Goal: Information Seeking & Learning: Learn about a topic

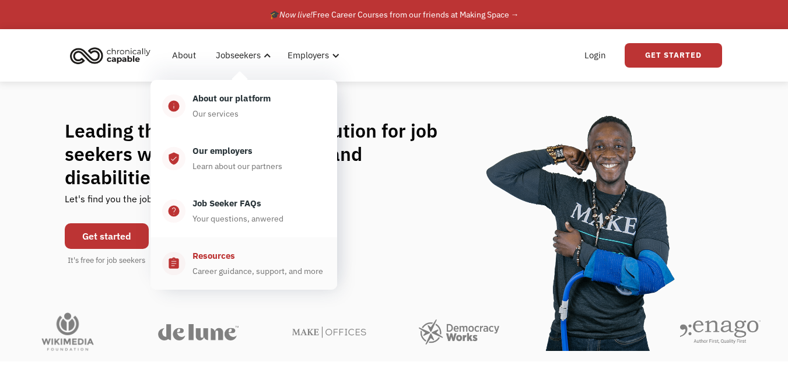
click at [240, 278] on div "Resources Career guidance, support, and more" at bounding box center [255, 263] width 140 height 29
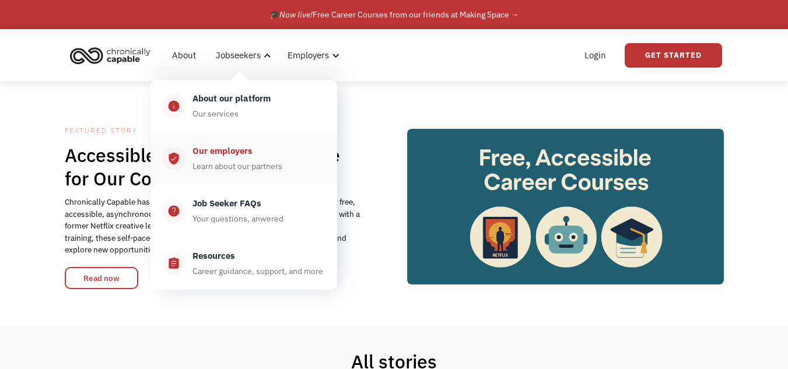
click at [240, 158] on div "Our employers" at bounding box center [222, 151] width 60 height 14
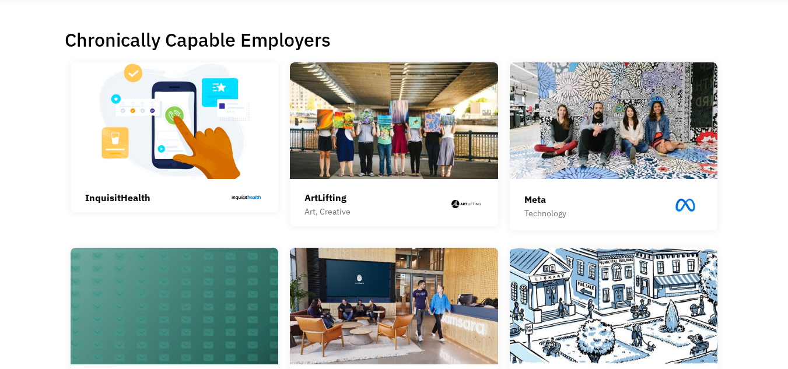
scroll to position [291, 0]
